Goal: Task Accomplishment & Management: Manage account settings

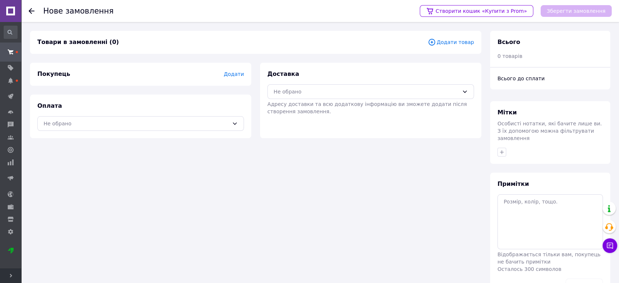
click at [450, 38] on span "Додати товар" at bounding box center [451, 42] width 46 height 8
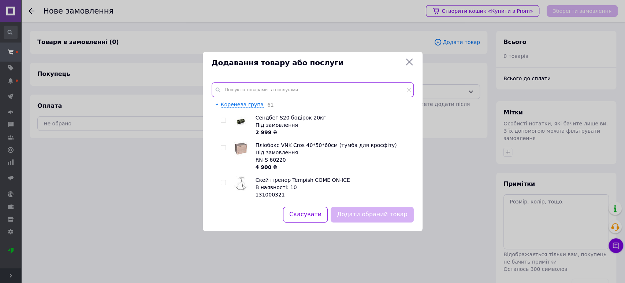
click at [277, 84] on input "text" at bounding box center [313, 89] width 202 height 15
paste input "ALL-3B"
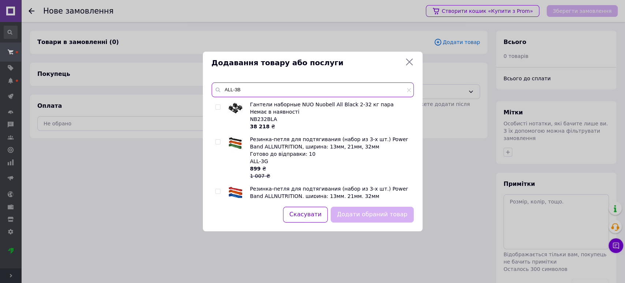
type input "ALL-3B"
click at [218, 190] on input "checkbox" at bounding box center [217, 191] width 5 height 5
checkbox input "true"
click at [354, 212] on button "Додати обраний товар" at bounding box center [372, 215] width 83 height 16
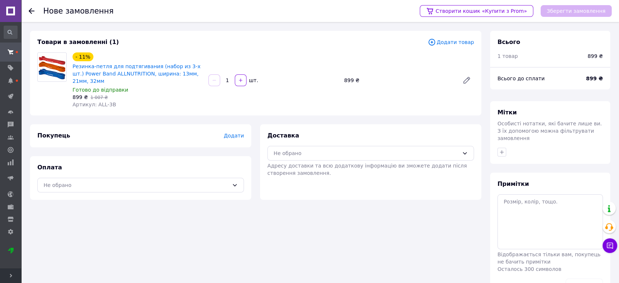
click at [230, 133] on span "Додати" at bounding box center [234, 136] width 20 height 6
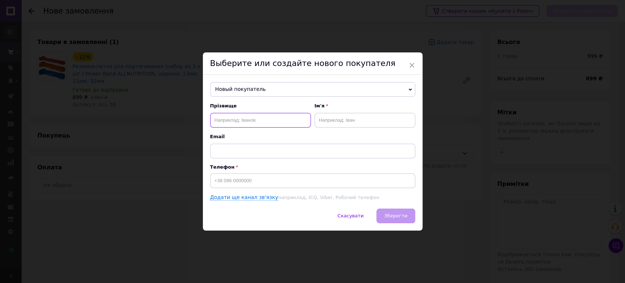
click at [238, 119] on input "text" at bounding box center [260, 120] width 101 height 15
type input "[PERSON_NAME]"
click at [328, 118] on input "text" at bounding box center [365, 120] width 101 height 15
type input "[PERSON_NAME]"
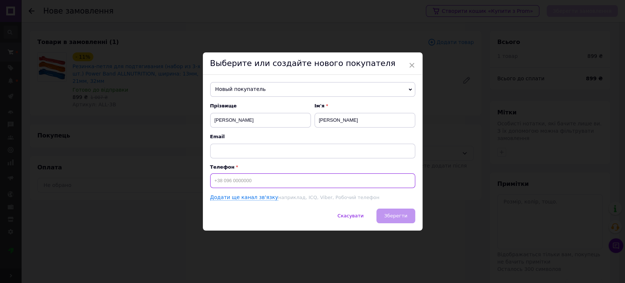
click at [235, 180] on input at bounding box center [312, 180] width 205 height 15
type input "[PHONE_NUMBER]"
click at [397, 218] on span "Зберегти" at bounding box center [395, 215] width 23 height 5
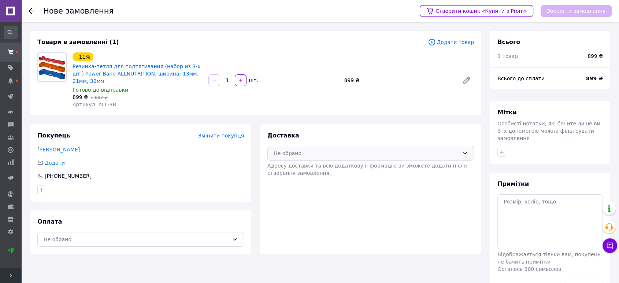
click at [434, 149] on div "Не обрано" at bounding box center [366, 153] width 185 height 8
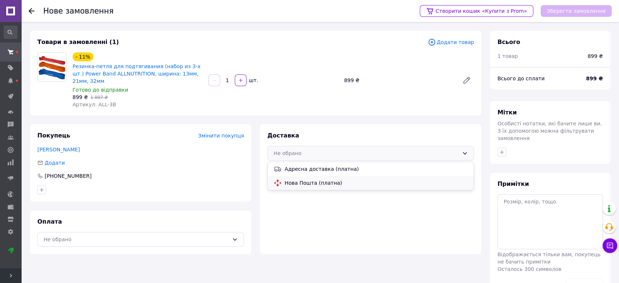
click at [334, 179] on span "Нова Пошта (платна)" at bounding box center [376, 182] width 183 height 7
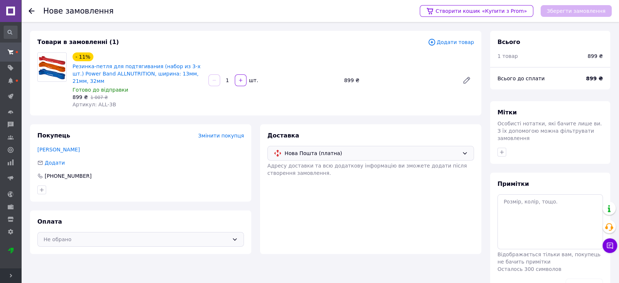
click at [200, 235] on div "Не обрано" at bounding box center [136, 239] width 185 height 8
click at [159, 265] on span "Післяплата" at bounding box center [146, 268] width 183 height 7
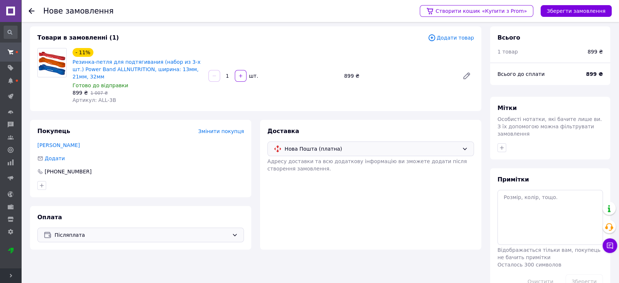
scroll to position [18, 0]
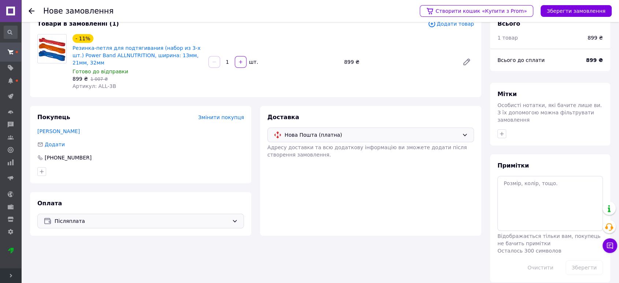
click at [229, 217] on div "Післяплата" at bounding box center [141, 221] width 177 height 8
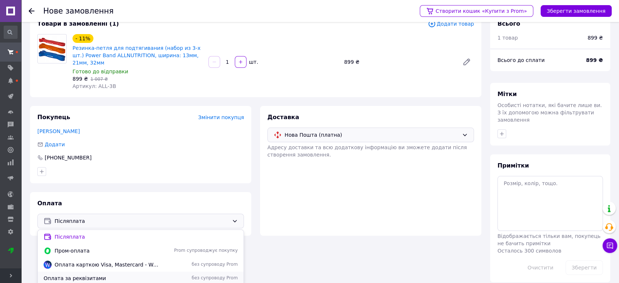
click at [152, 274] on span "Оплата за реквізитами" at bounding box center [101, 277] width 115 height 7
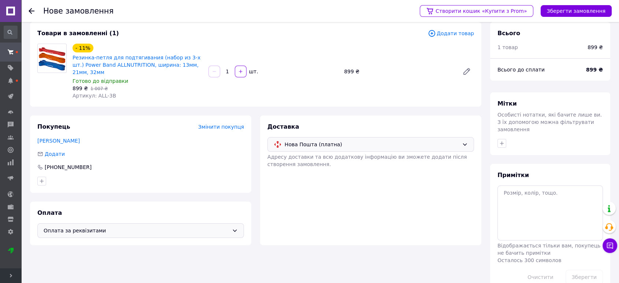
scroll to position [0, 0]
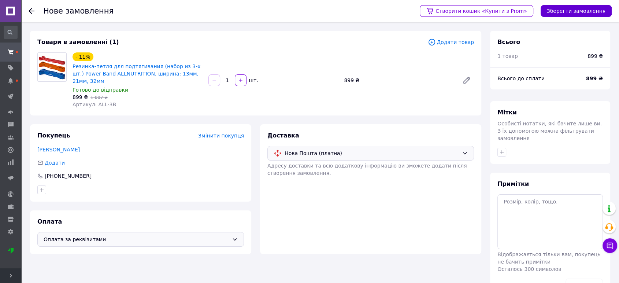
click at [565, 12] on button "Зберегти замовлення" at bounding box center [576, 11] width 71 height 12
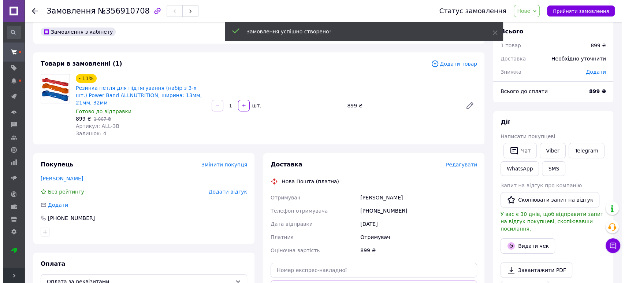
scroll to position [41, 0]
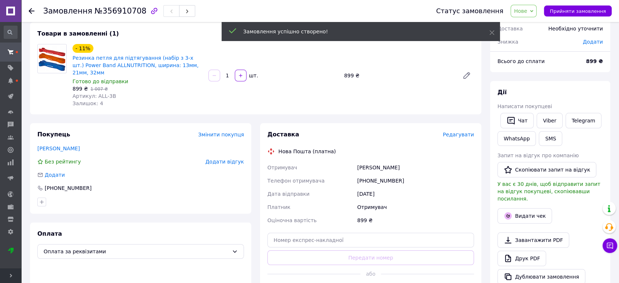
click at [452, 132] on span "Редагувати" at bounding box center [458, 135] width 31 height 6
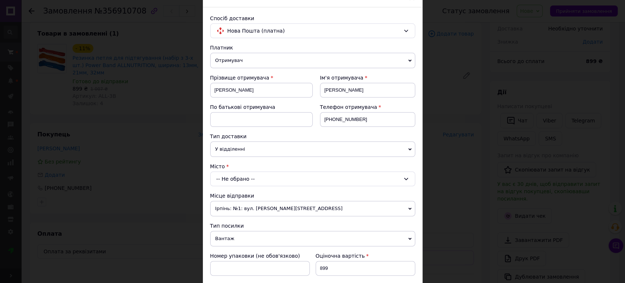
click at [258, 178] on div "-- Не обрано --" at bounding box center [312, 178] width 205 height 15
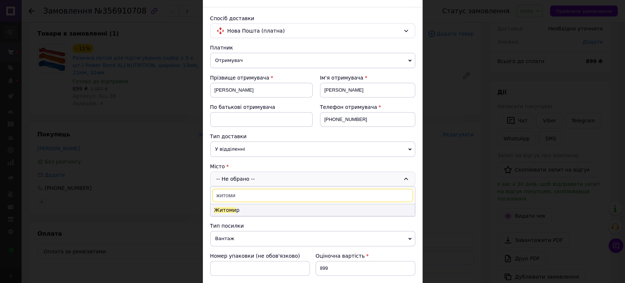
type input "житоми"
click at [251, 209] on li "Житоми р" at bounding box center [313, 210] width 204 height 12
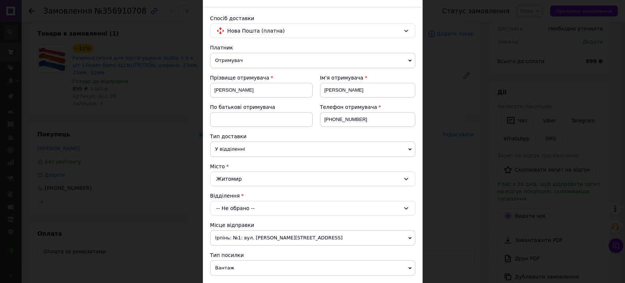
click at [247, 208] on div "-- Не обрано --" at bounding box center [312, 208] width 205 height 15
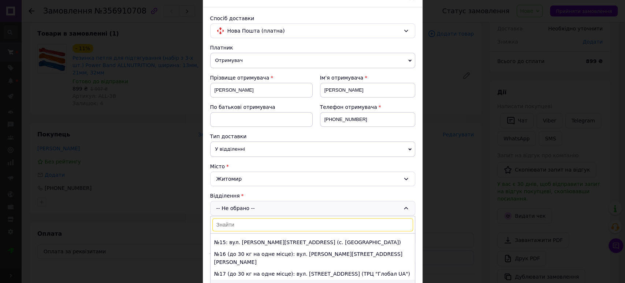
scroll to position [163, 0]
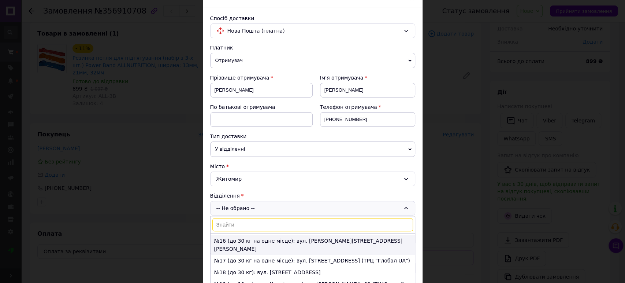
click at [254, 241] on li "№16 (до 30 кг на одне місце): вул. [PERSON_NAME][STREET_ADDRESS][PERSON_NAME]" at bounding box center [313, 245] width 204 height 20
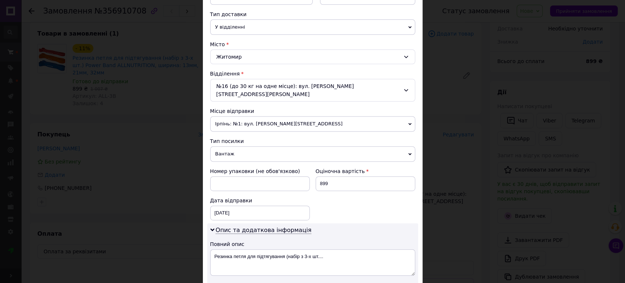
click at [273, 116] on span "Ірпінь: №1: вул. [PERSON_NAME][STREET_ADDRESS]" at bounding box center [312, 123] width 205 height 15
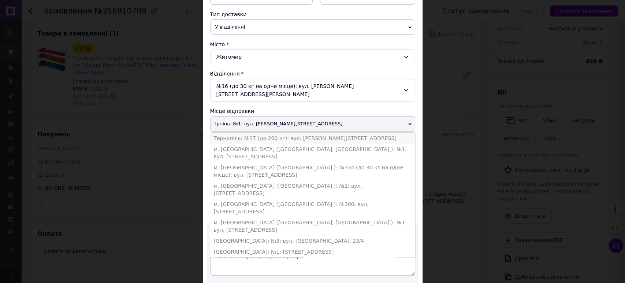
click at [260, 133] on li "Тернопіль: №17 (до 200 кг): вул. [PERSON_NAME][STREET_ADDRESS]" at bounding box center [312, 138] width 205 height 11
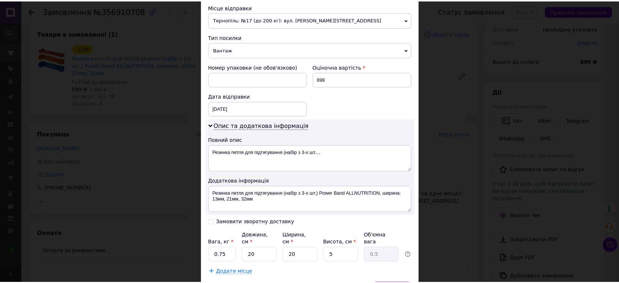
scroll to position [297, 0]
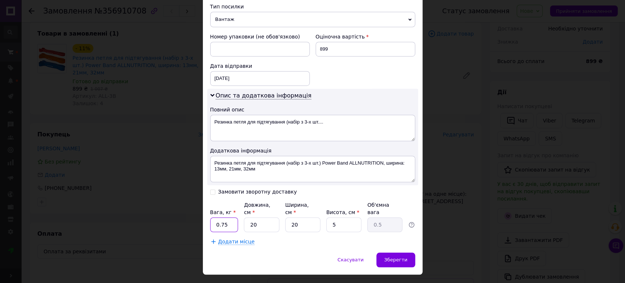
drag, startPoint x: 225, startPoint y: 207, endPoint x: 220, endPoint y: 207, distance: 5.1
click at [220, 217] on input "0.75" at bounding box center [224, 224] width 28 height 15
type input "0.5"
click at [396, 257] on span "Зберегти" at bounding box center [395, 259] width 23 height 5
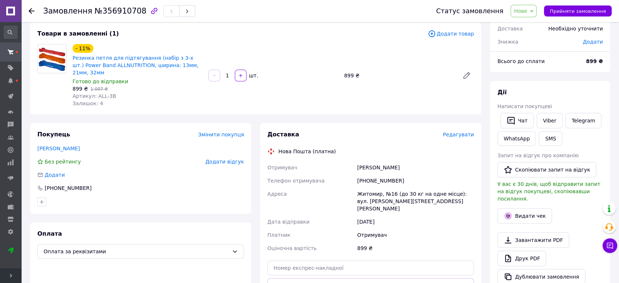
click at [527, 10] on span "Нове" at bounding box center [520, 11] width 13 height 6
click at [533, 26] on li "Прийнято" at bounding box center [544, 25] width 67 height 11
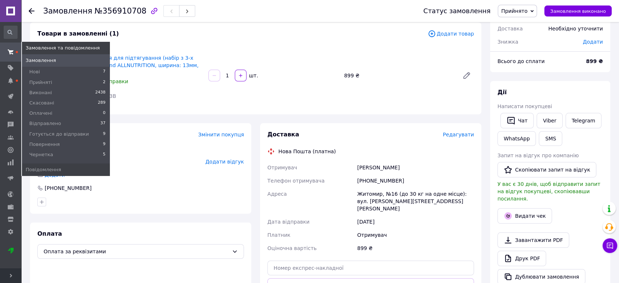
click at [47, 60] on span "Замовлення" at bounding box center [41, 60] width 30 height 7
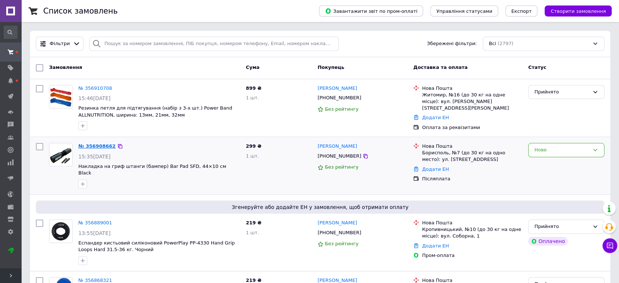
click at [99, 145] on link "№ 356908662" at bounding box center [96, 145] width 37 height 5
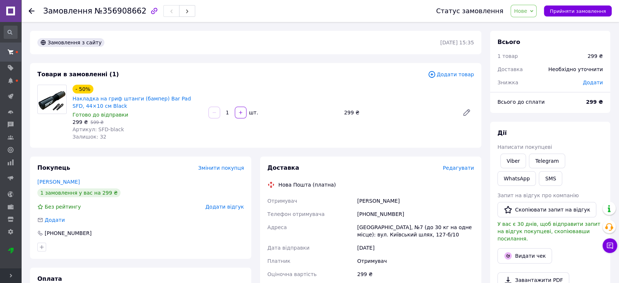
click at [457, 168] on span "Редагувати" at bounding box center [458, 168] width 31 height 6
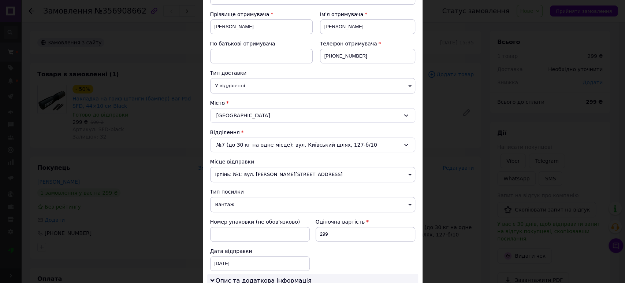
scroll to position [122, 0]
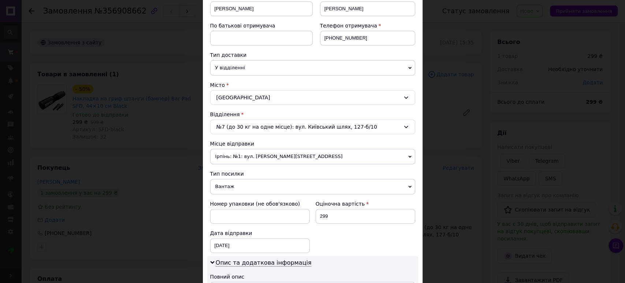
click at [256, 156] on span "Ірпінь: №1: вул. [PERSON_NAME][STREET_ADDRESS]" at bounding box center [312, 156] width 205 height 15
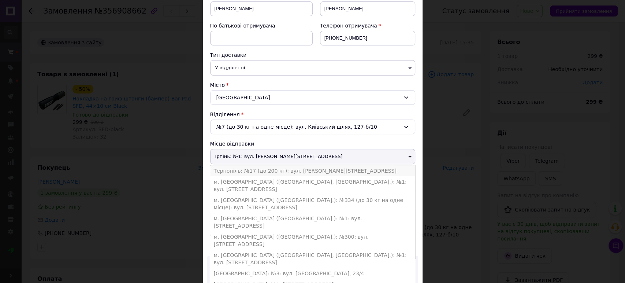
click at [253, 168] on li "Тернопіль: №17 (до 200 кг): вул. [PERSON_NAME][STREET_ADDRESS]" at bounding box center [312, 170] width 205 height 11
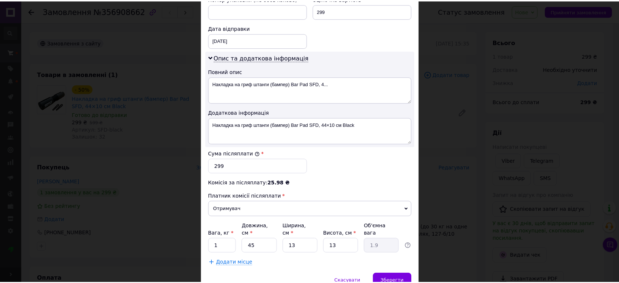
scroll to position [356, 0]
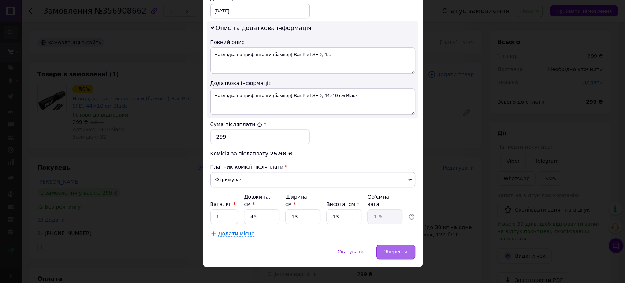
click at [404, 249] on span "Зберегти" at bounding box center [395, 251] width 23 height 5
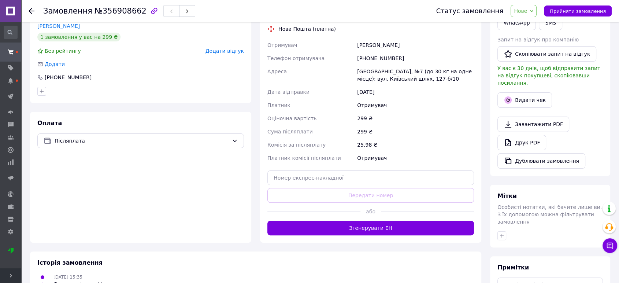
scroll to position [163, 0]
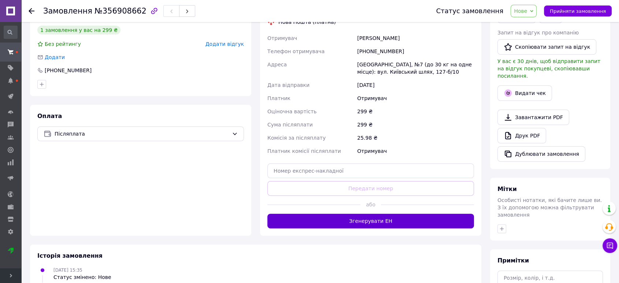
click at [363, 221] on button "Згенерувати ЕН" at bounding box center [370, 221] width 207 height 15
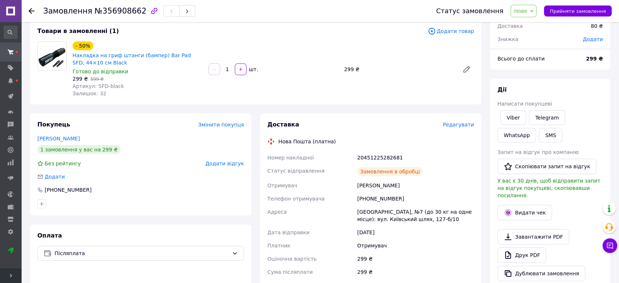
scroll to position [0, 0]
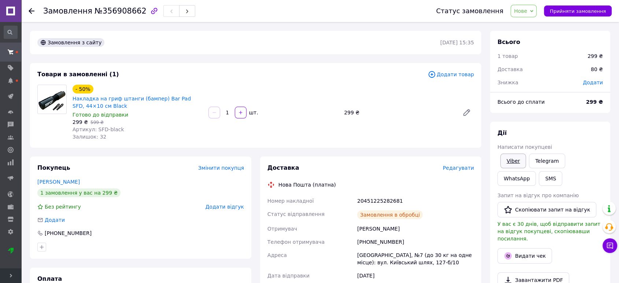
click at [510, 160] on link "Viber" at bounding box center [513, 160] width 26 height 15
click at [527, 14] on span "Нове" at bounding box center [520, 11] width 13 height 6
click at [531, 80] on li "Готується до відправки" at bounding box center [544, 80] width 67 height 11
click at [32, 11] on use at bounding box center [32, 11] width 6 height 6
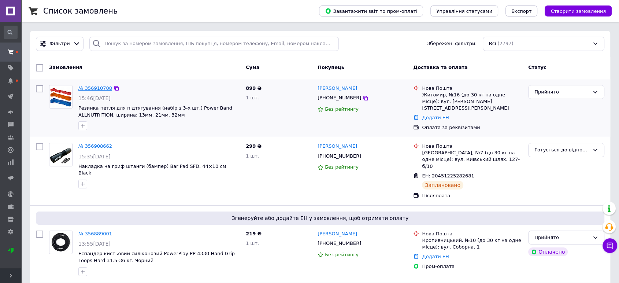
click at [92, 86] on link "№ 356910708" at bounding box center [95, 87] width 34 height 5
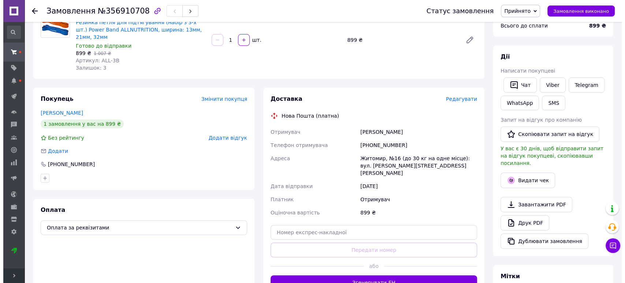
scroll to position [81, 0]
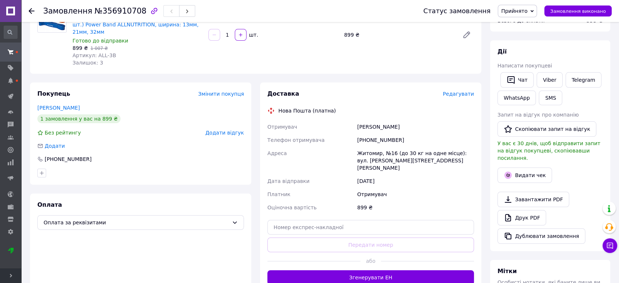
click at [454, 91] on span "Редагувати" at bounding box center [458, 94] width 31 height 6
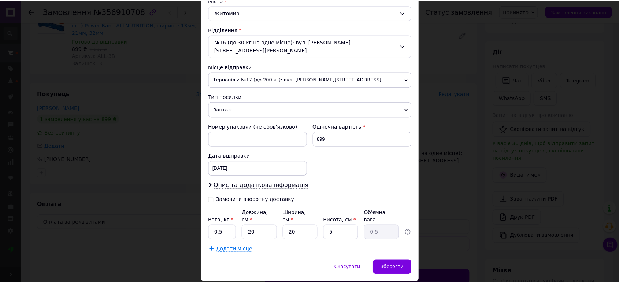
scroll to position [215, 0]
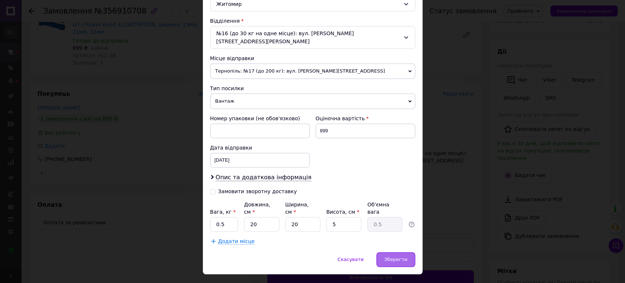
click at [393, 256] on span "Зберегти" at bounding box center [395, 258] width 23 height 5
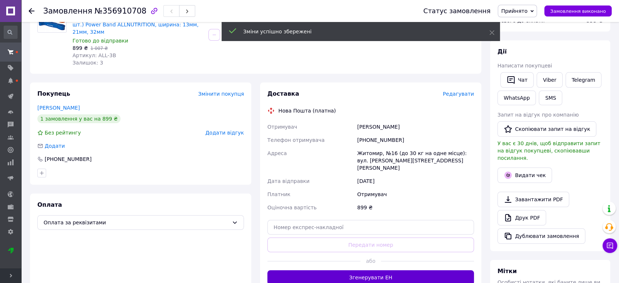
click at [368, 270] on button "Згенерувати ЕН" at bounding box center [370, 277] width 207 height 15
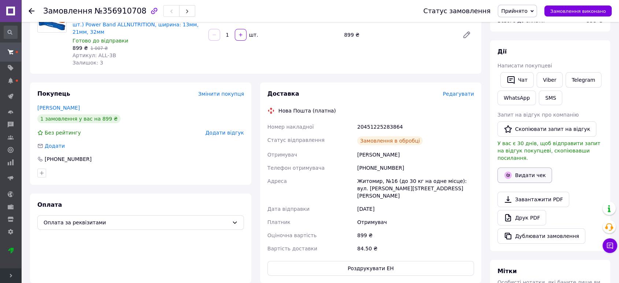
click at [522, 167] on button "Видати чек" at bounding box center [524, 174] width 55 height 15
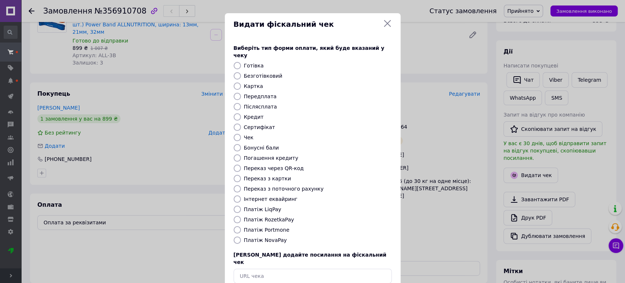
click at [281, 196] on label "Інтернет еквайринг" at bounding box center [271, 199] width 54 height 6
click at [241, 195] on input "Інтернет еквайринг" at bounding box center [237, 198] width 7 height 7
radio input "true"
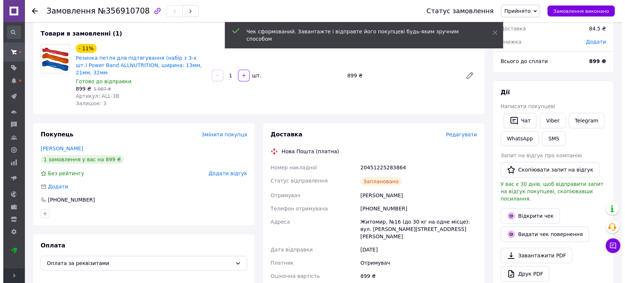
scroll to position [0, 0]
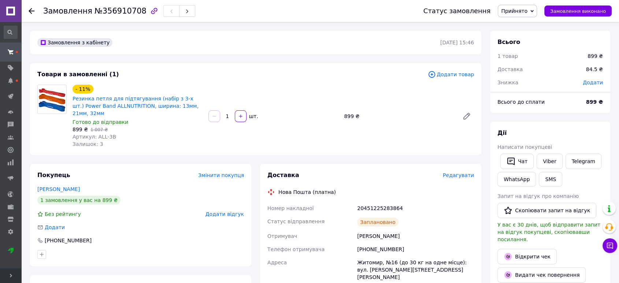
click at [520, 11] on span "Прийнято" at bounding box center [514, 11] width 26 height 6
click at [521, 69] on li "Готується до відправки" at bounding box center [531, 69] width 67 height 11
click at [30, 13] on icon at bounding box center [32, 11] width 6 height 6
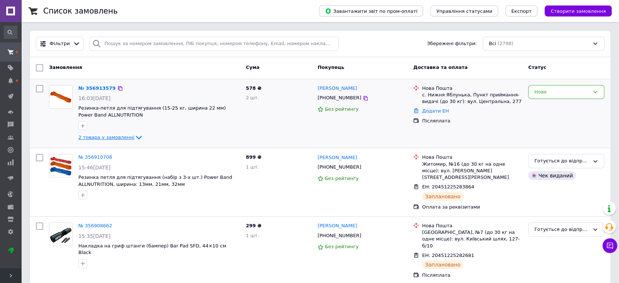
click at [136, 136] on icon at bounding box center [139, 138] width 6 height 4
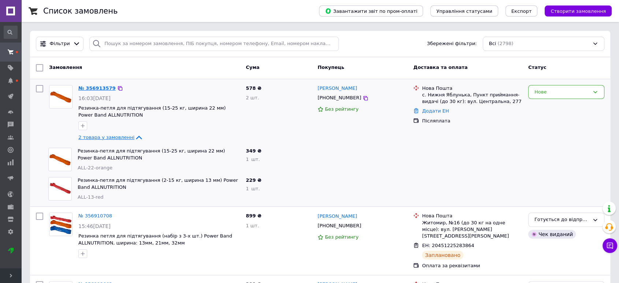
click at [96, 89] on link "№ 356913579" at bounding box center [96, 87] width 37 height 5
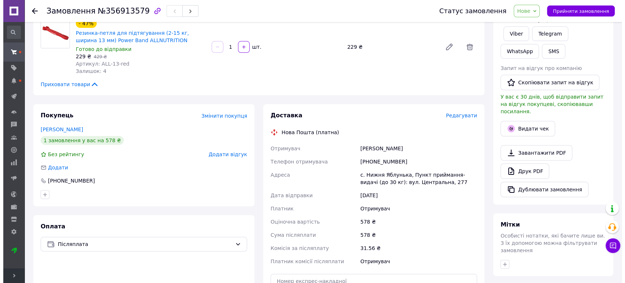
scroll to position [122, 0]
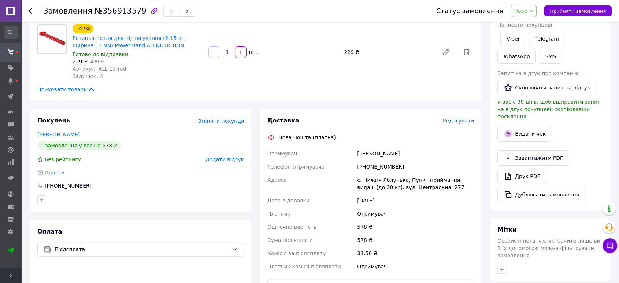
click at [459, 120] on span "Редагувати" at bounding box center [458, 121] width 31 height 6
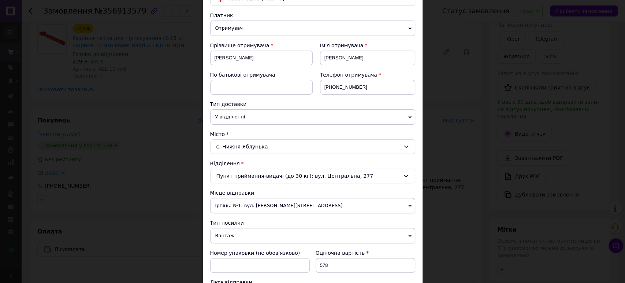
scroll to position [81, 0]
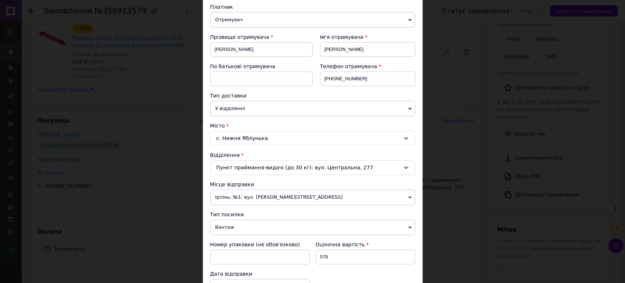
click at [278, 196] on span "Ірпінь: №1: вул. [PERSON_NAME][STREET_ADDRESS]" at bounding box center [312, 196] width 205 height 15
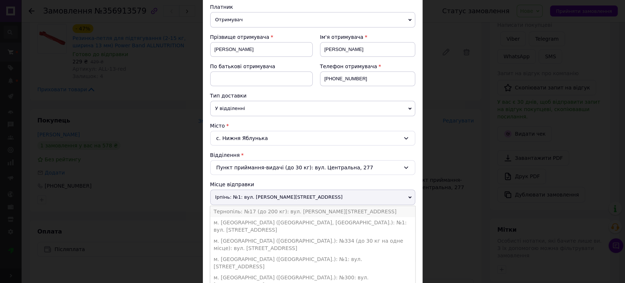
click at [262, 210] on li "Тернопіль: №17 (до 200 кг): вул. [PERSON_NAME][STREET_ADDRESS]" at bounding box center [312, 211] width 205 height 11
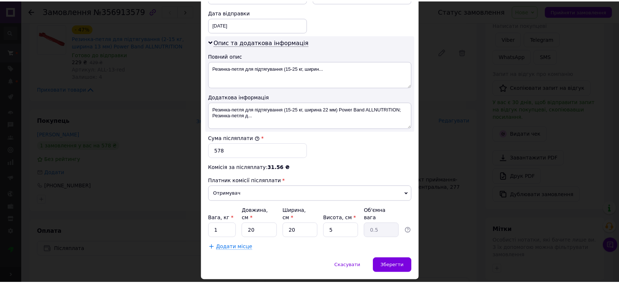
scroll to position [356, 0]
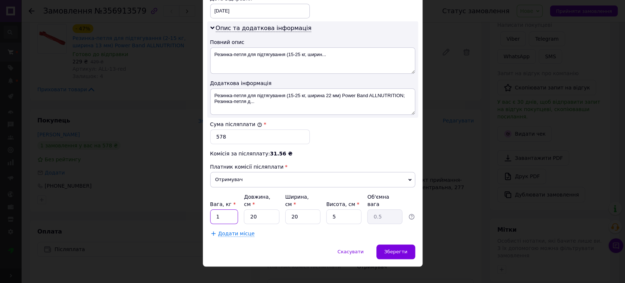
drag, startPoint x: 221, startPoint y: 210, endPoint x: 215, endPoint y: 210, distance: 5.9
click at [215, 210] on input "1" at bounding box center [224, 216] width 28 height 15
type input "0.5"
click at [391, 246] on div "Зберегти" at bounding box center [396, 251] width 38 height 15
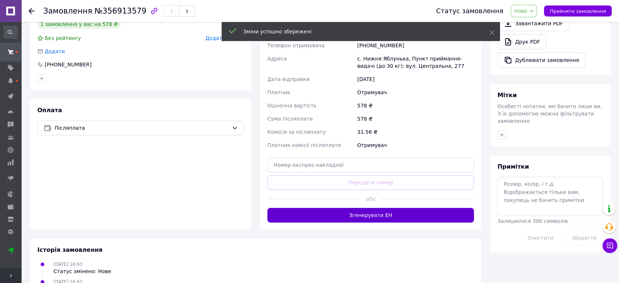
scroll to position [244, 0]
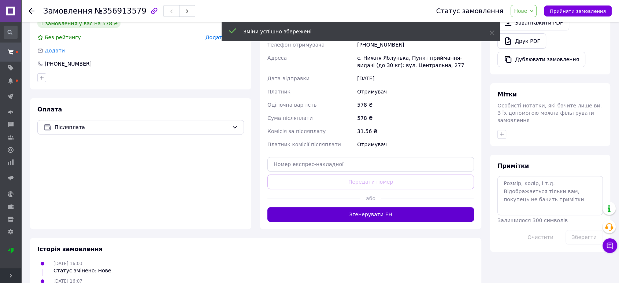
click at [374, 213] on button "Згенерувати ЕН" at bounding box center [370, 214] width 207 height 15
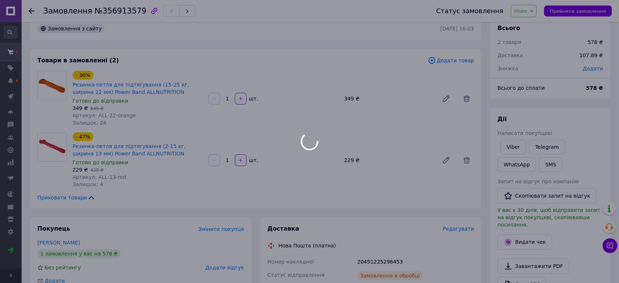
scroll to position [0, 0]
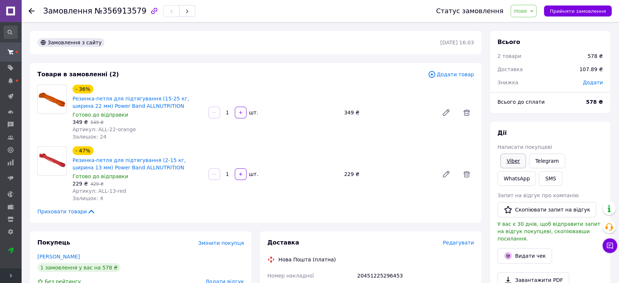
click at [522, 157] on link "Viber" at bounding box center [513, 160] width 26 height 15
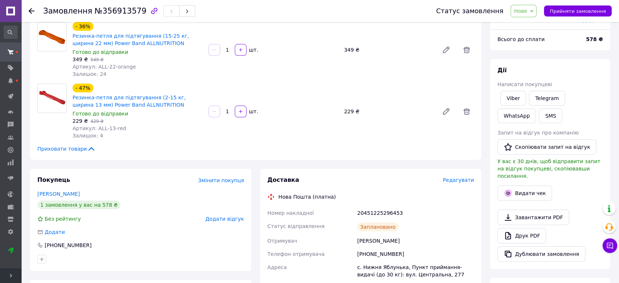
scroll to position [81, 0]
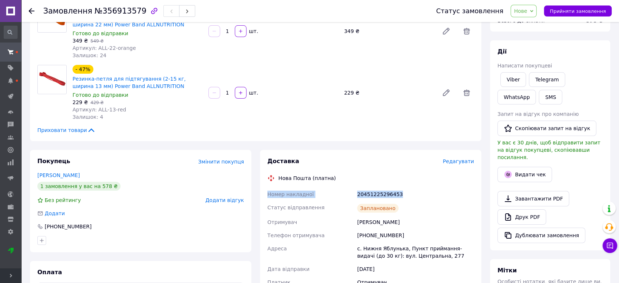
drag, startPoint x: 269, startPoint y: 193, endPoint x: 404, endPoint y: 193, distance: 134.8
click at [404, 193] on div "Номер накладної 20451225296453 Статус відправлення Заплановано Отримувач Пукшин…" at bounding box center [371, 271] width 210 height 167
copy div "Номер накладної 20451225296453"
